Goal: Task Accomplishment & Management: Manage account settings

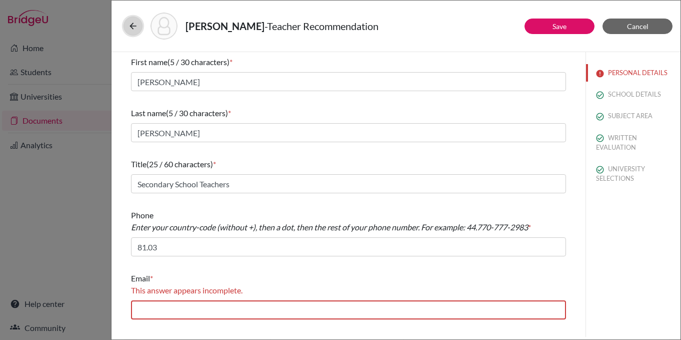
click at [137, 27] on icon at bounding box center [133, 26] width 10 height 10
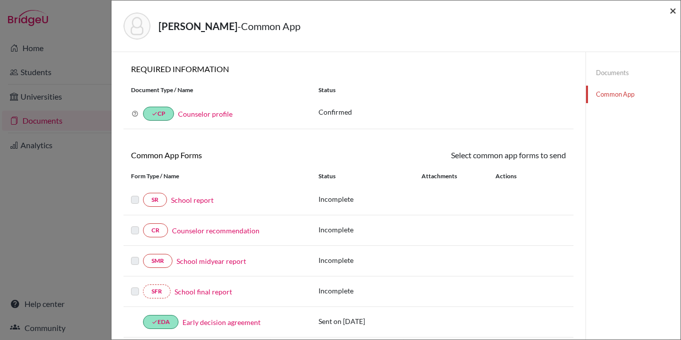
click at [672, 10] on span "×" at bounding box center [673, 10] width 7 height 15
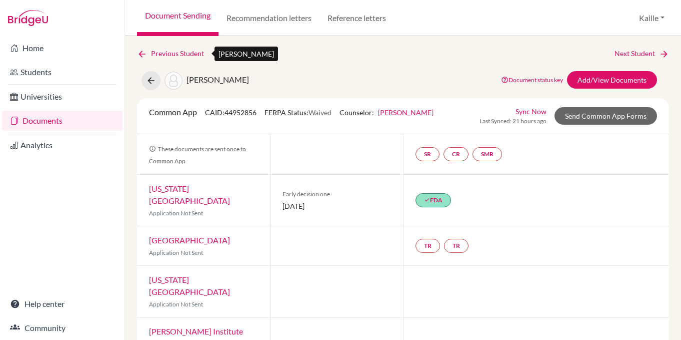
click at [161, 54] on link "Previous Student" at bounding box center [174, 53] width 75 height 11
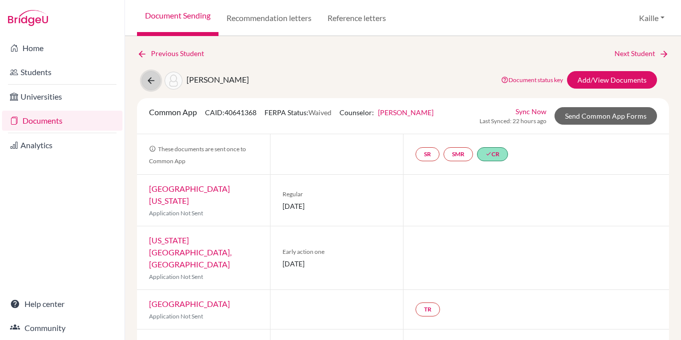
click at [152, 81] on icon at bounding box center [151, 81] width 10 height 10
click at [184, 19] on link "Document Sending" at bounding box center [178, 18] width 82 height 36
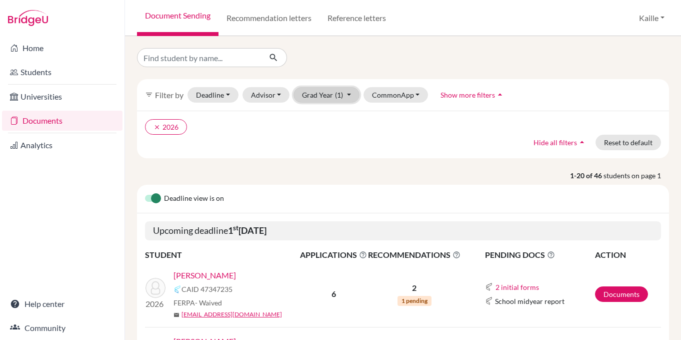
click at [333, 95] on button "Grad Year (1)" at bounding box center [327, 95] width 66 height 16
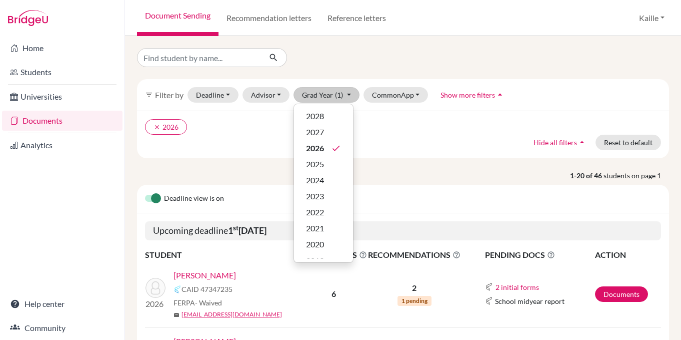
click at [443, 178] on p "1-20 of 46 students on page 1" at bounding box center [403, 175] width 547 height 11
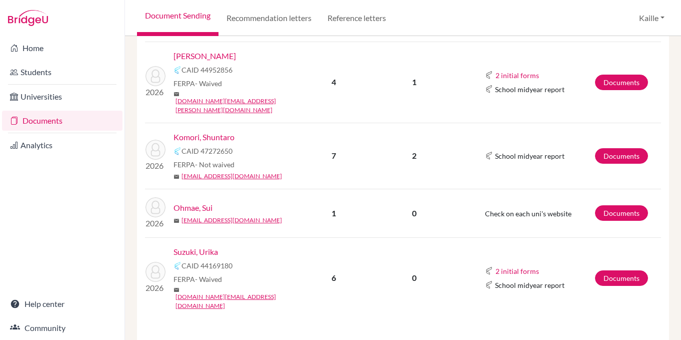
scroll to position [381, 0]
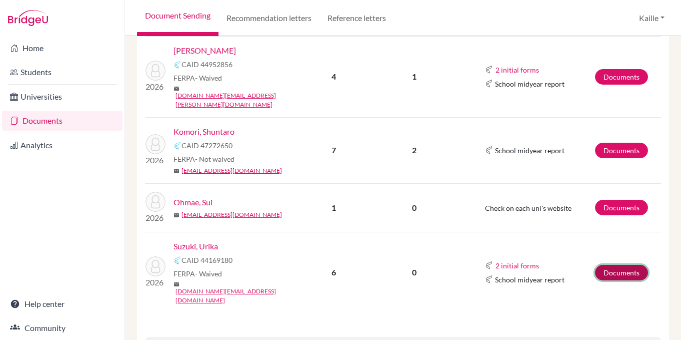
click at [635, 265] on link "Documents" at bounding box center [621, 273] width 53 height 16
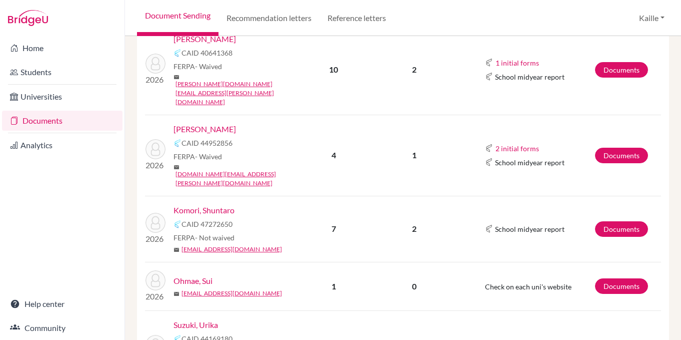
scroll to position [340, 0]
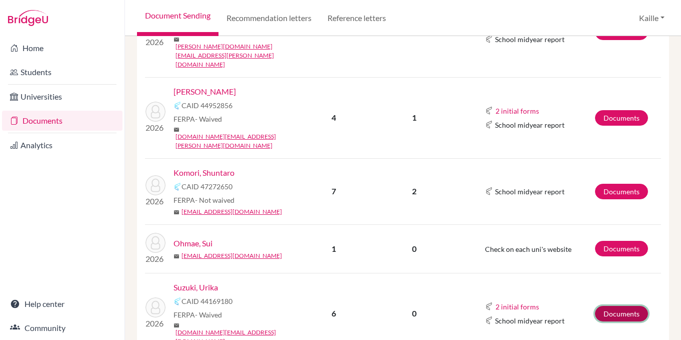
click at [625, 306] on link "Documents" at bounding box center [621, 314] width 53 height 16
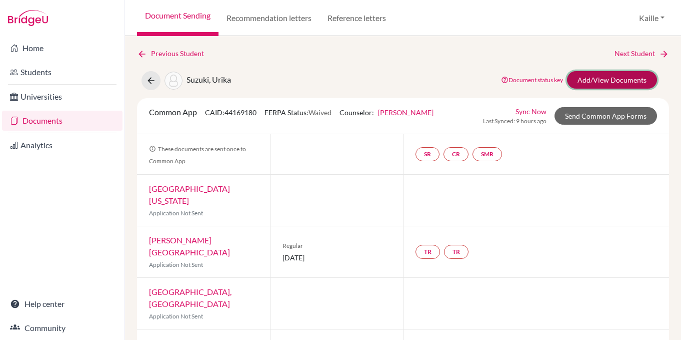
click at [611, 82] on link "Add/View Documents" at bounding box center [612, 80] width 90 height 18
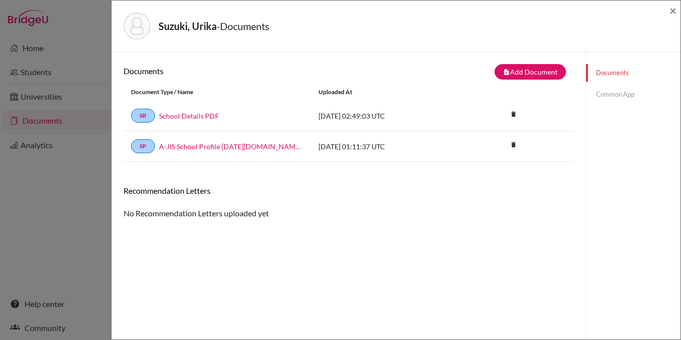
click at [622, 96] on link "Common App" at bounding box center [633, 95] width 95 height 18
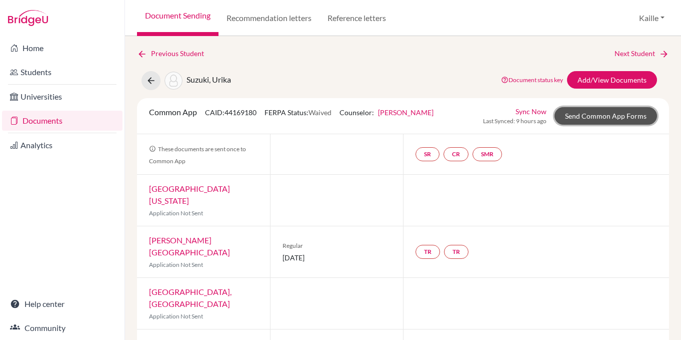
click at [622, 117] on link "Send Common App Forms" at bounding box center [606, 116] width 103 height 18
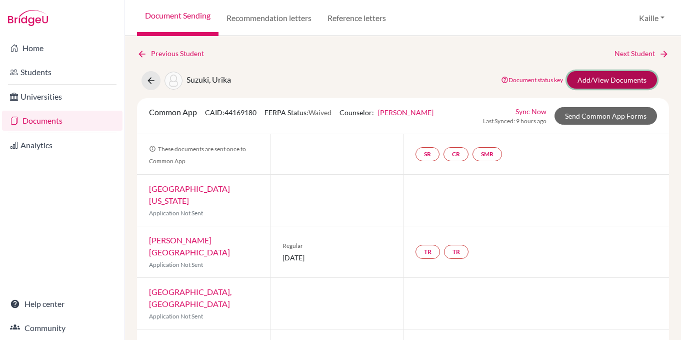
click at [617, 79] on link "Add/View Documents" at bounding box center [612, 80] width 90 height 18
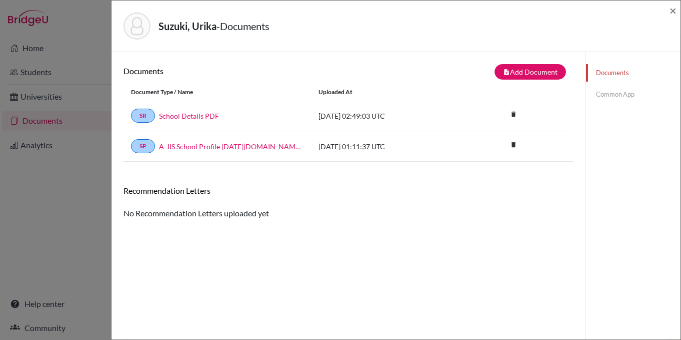
click at [629, 95] on link "Common App" at bounding box center [633, 95] width 95 height 18
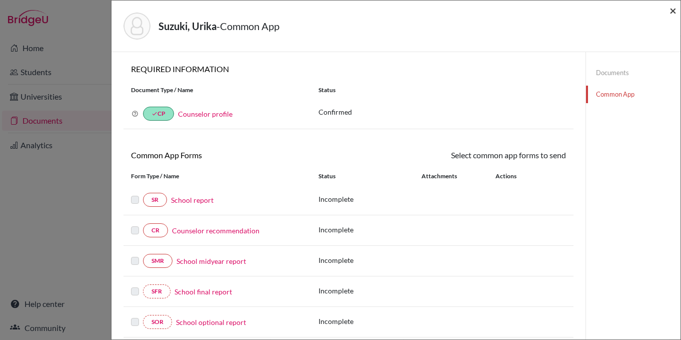
click at [673, 10] on span "×" at bounding box center [673, 10] width 7 height 15
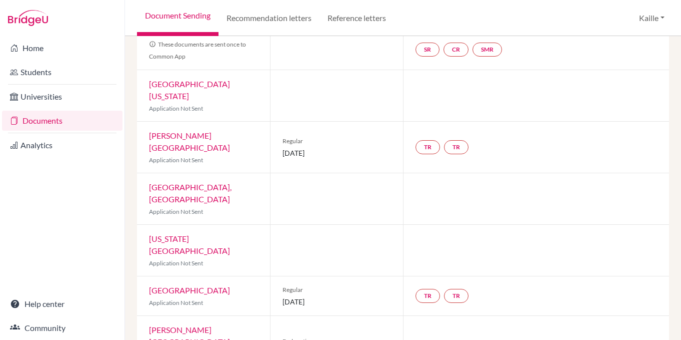
scroll to position [103, 0]
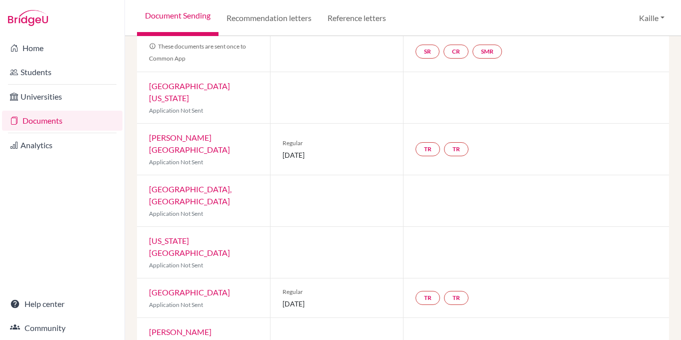
click at [201, 184] on link "[GEOGRAPHIC_DATA], [GEOGRAPHIC_DATA]" at bounding box center [190, 195] width 83 height 22
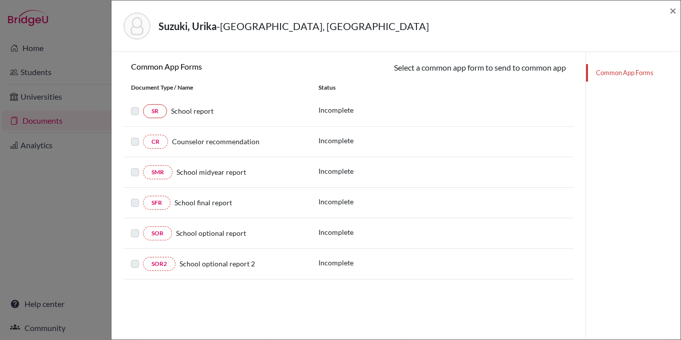
scroll to position [24, 0]
click at [673, 13] on span "×" at bounding box center [673, 10] width 7 height 15
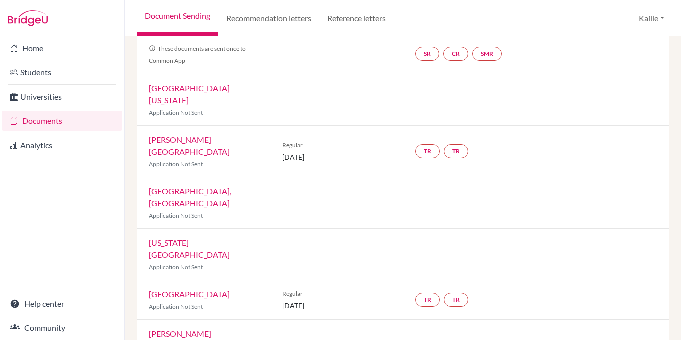
scroll to position [108, 0]
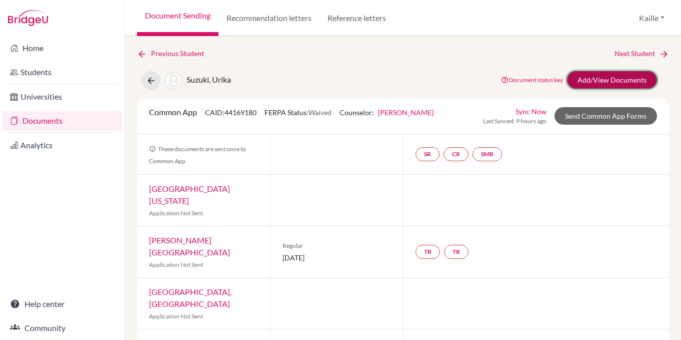
click at [622, 79] on link "Add/View Documents" at bounding box center [612, 80] width 90 height 18
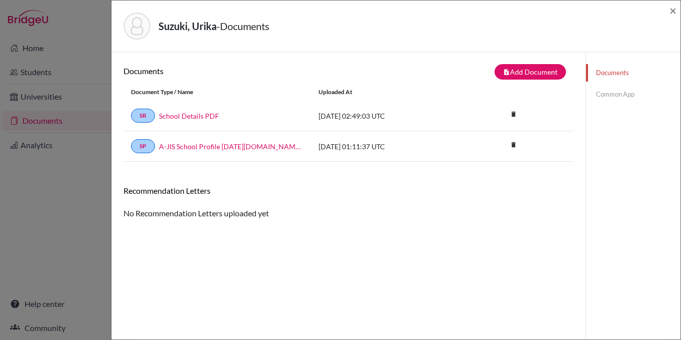
click at [635, 89] on link "Common App" at bounding box center [633, 95] width 95 height 18
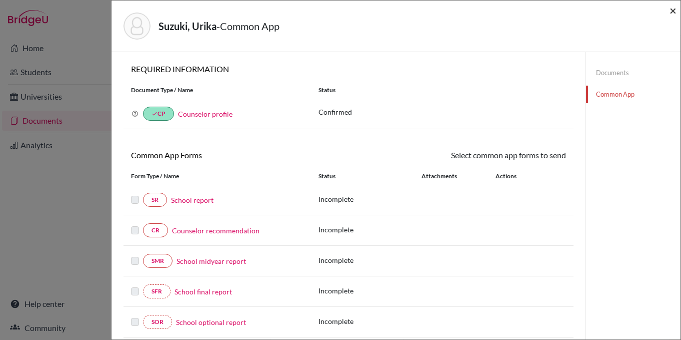
click at [674, 12] on span "×" at bounding box center [673, 10] width 7 height 15
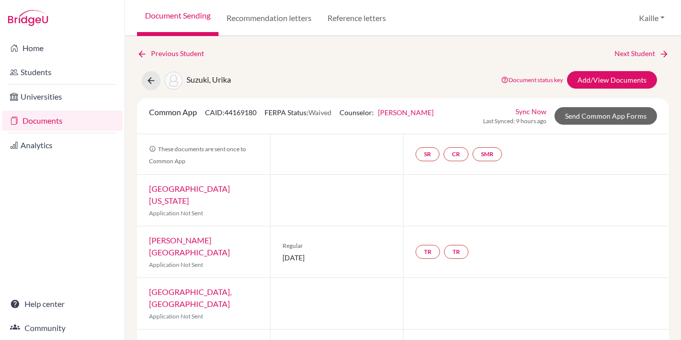
click at [433, 61] on div "Previous Student Next Student Suzuki, Urika Document status key TR Requirement.…" at bounding box center [403, 265] width 532 height 435
